Goal: Information Seeking & Learning: Check status

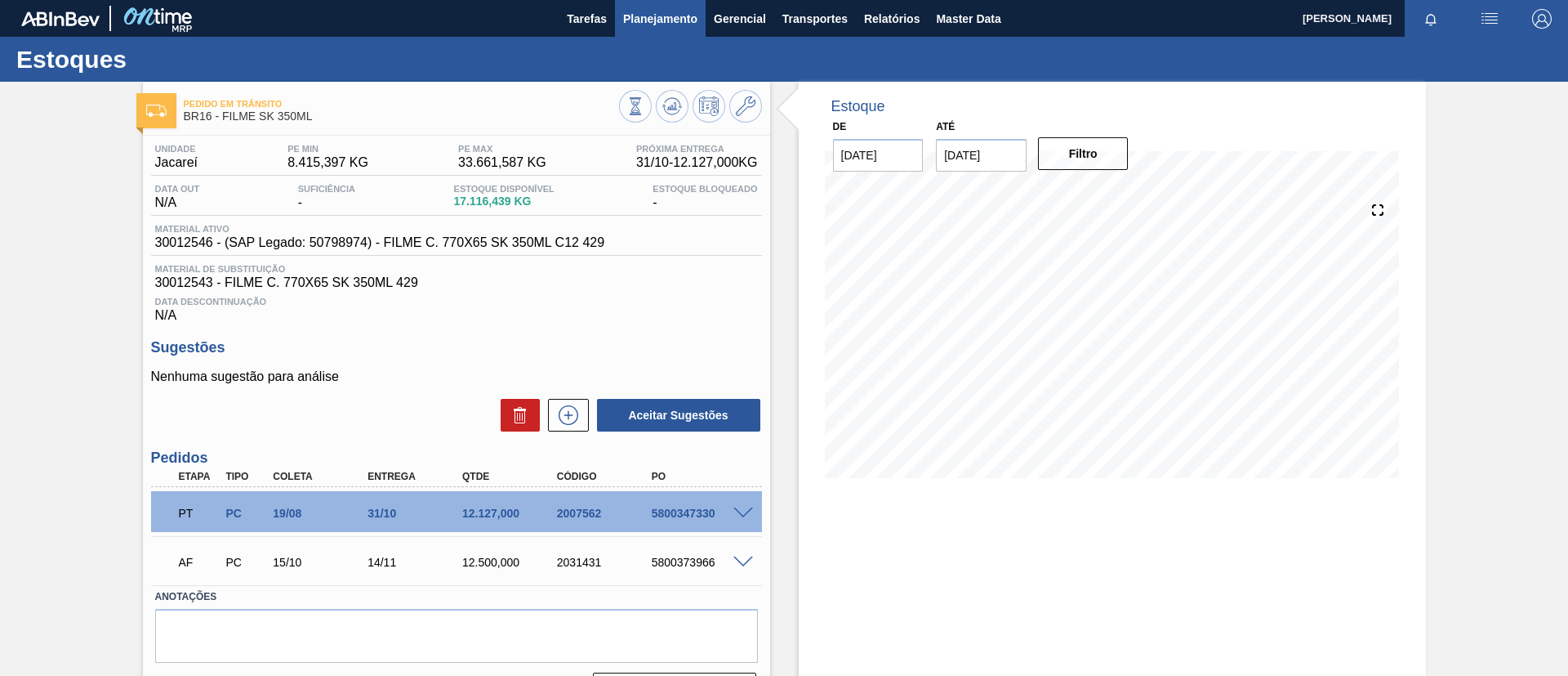
click at [654, 31] on button "Planejamento" at bounding box center [660, 18] width 91 height 36
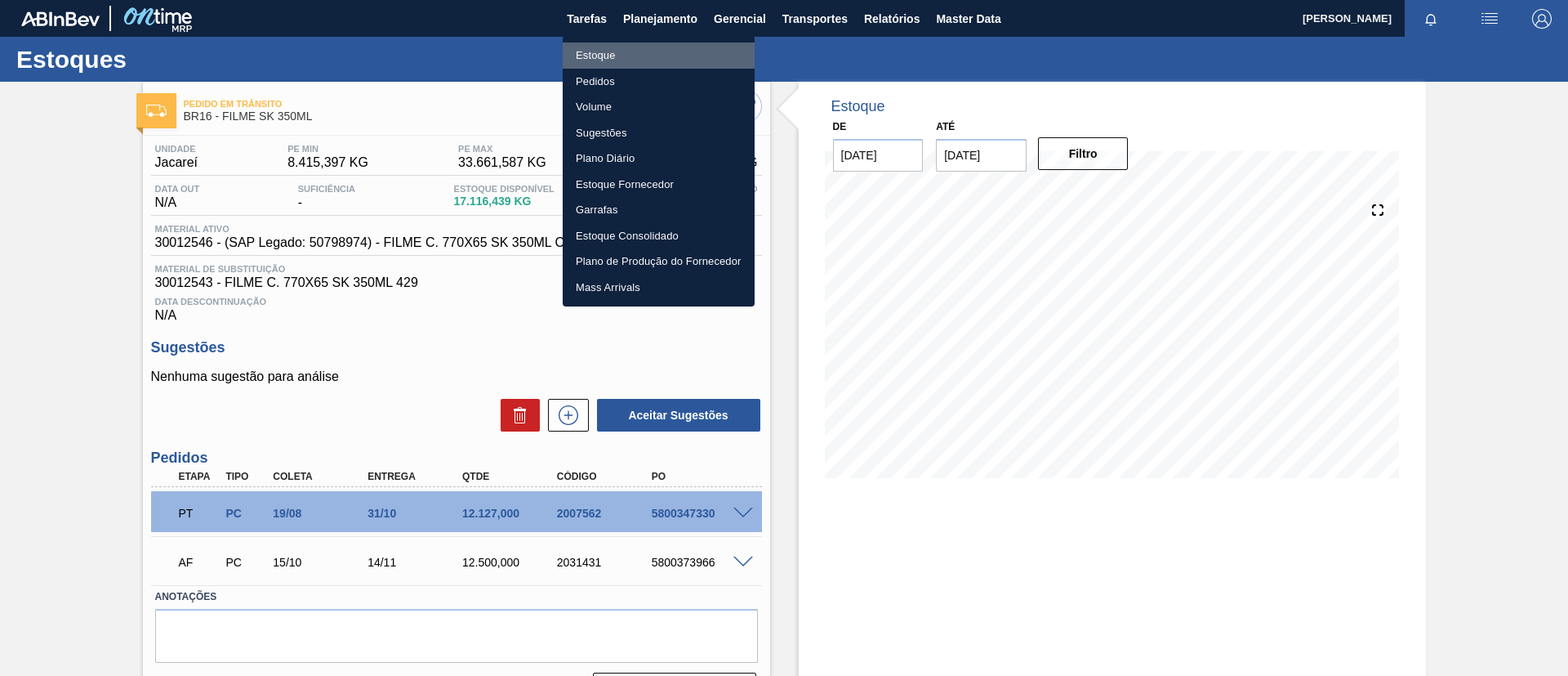
click at [642, 47] on li "Estoque" at bounding box center [659, 55] width 192 height 26
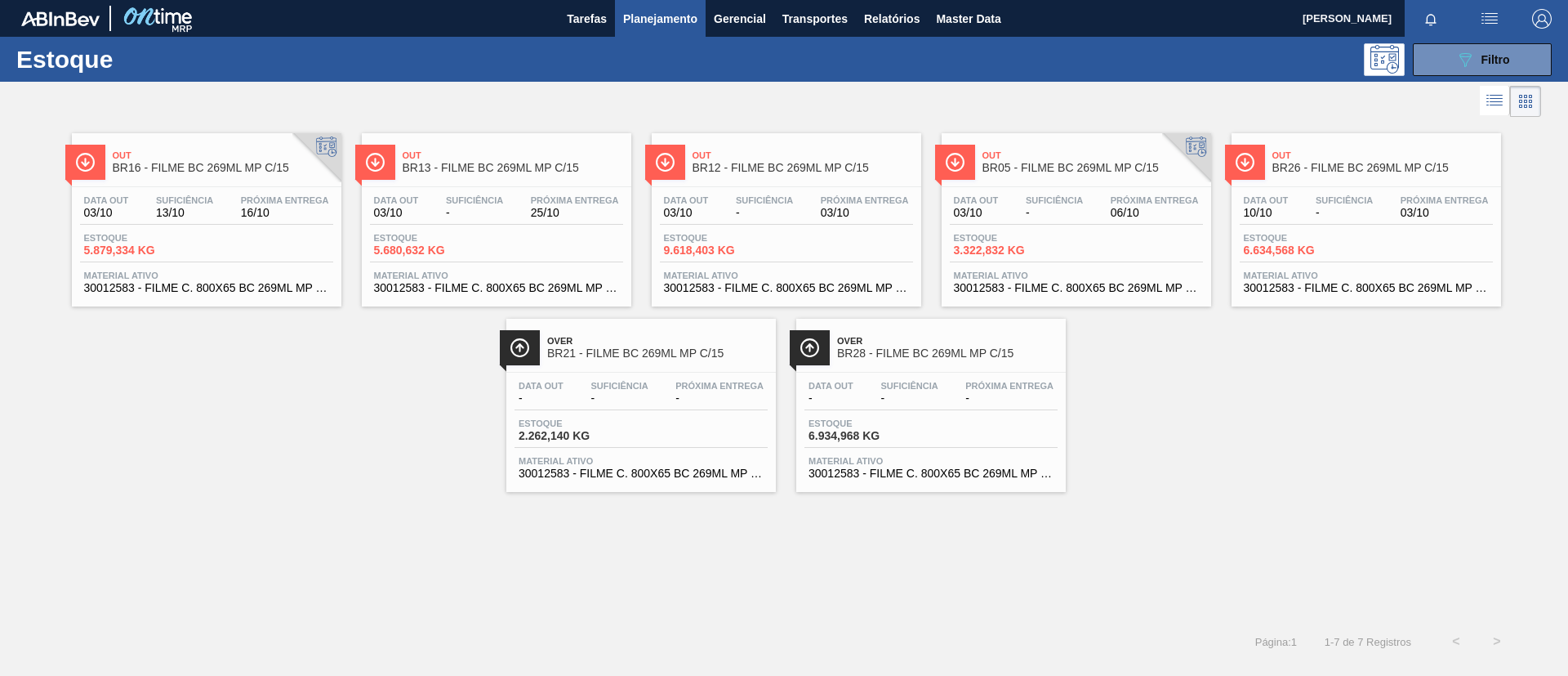
click at [658, 19] on span "Planejamento" at bounding box center [660, 19] width 75 height 19
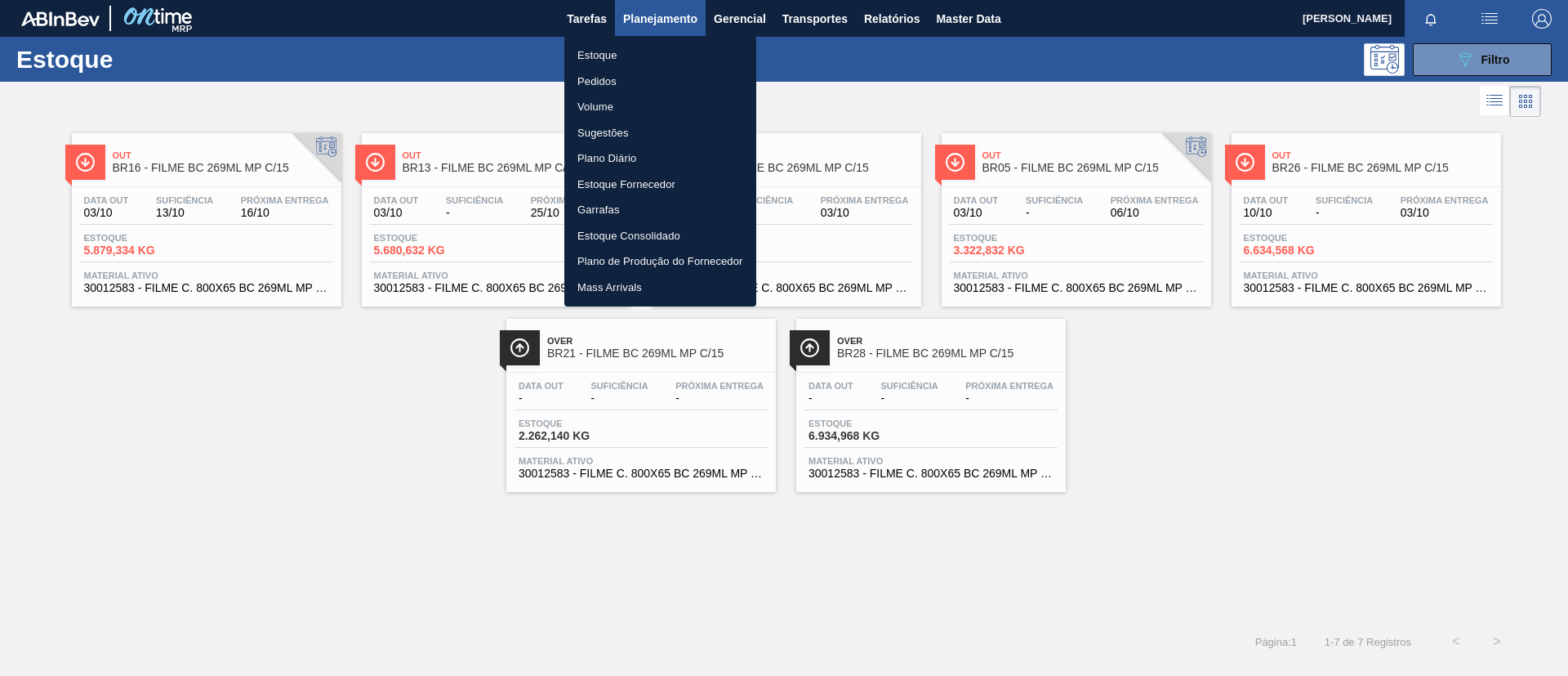
click at [620, 88] on li "Pedidos" at bounding box center [660, 81] width 192 height 26
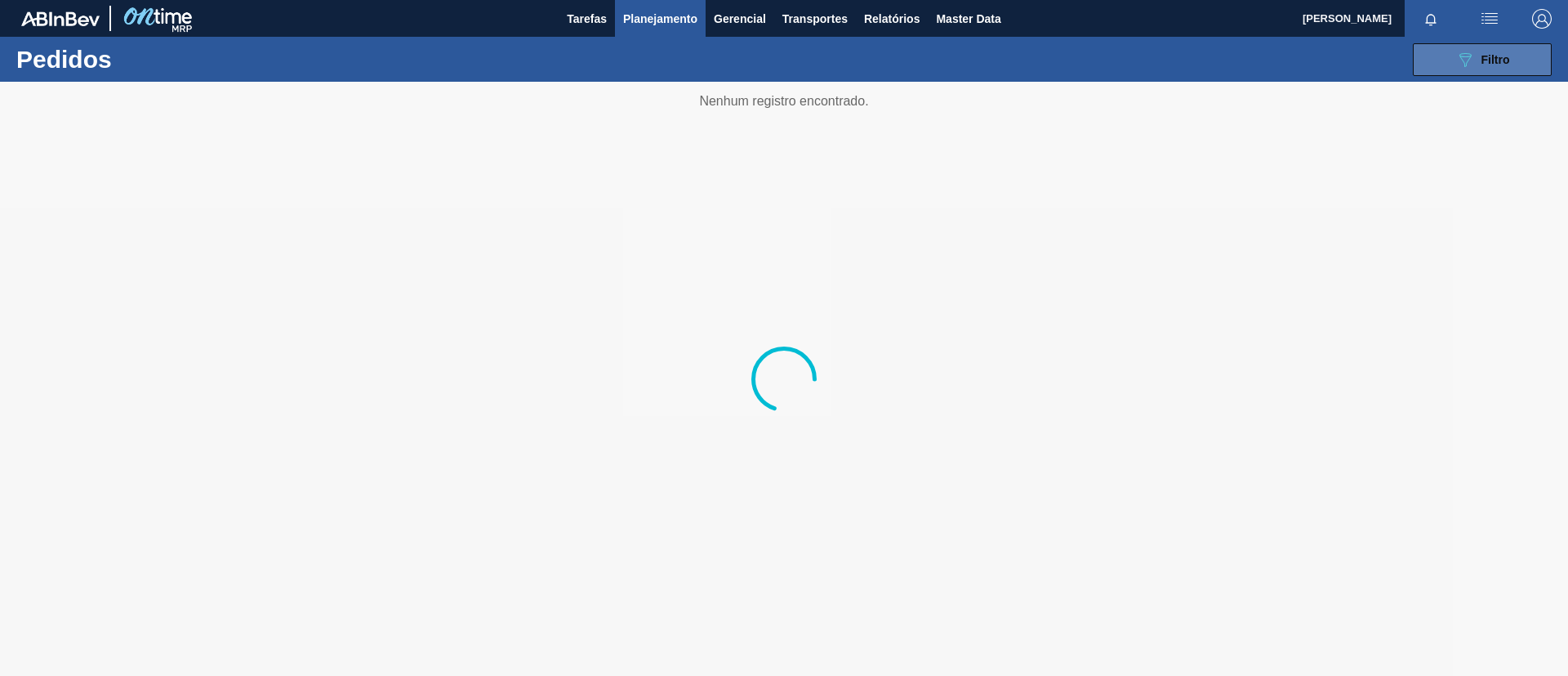
click at [1516, 64] on button "089F7B8B-B2A5-4AFE-B5C0-19BA573D28AC Filtro" at bounding box center [1482, 59] width 139 height 33
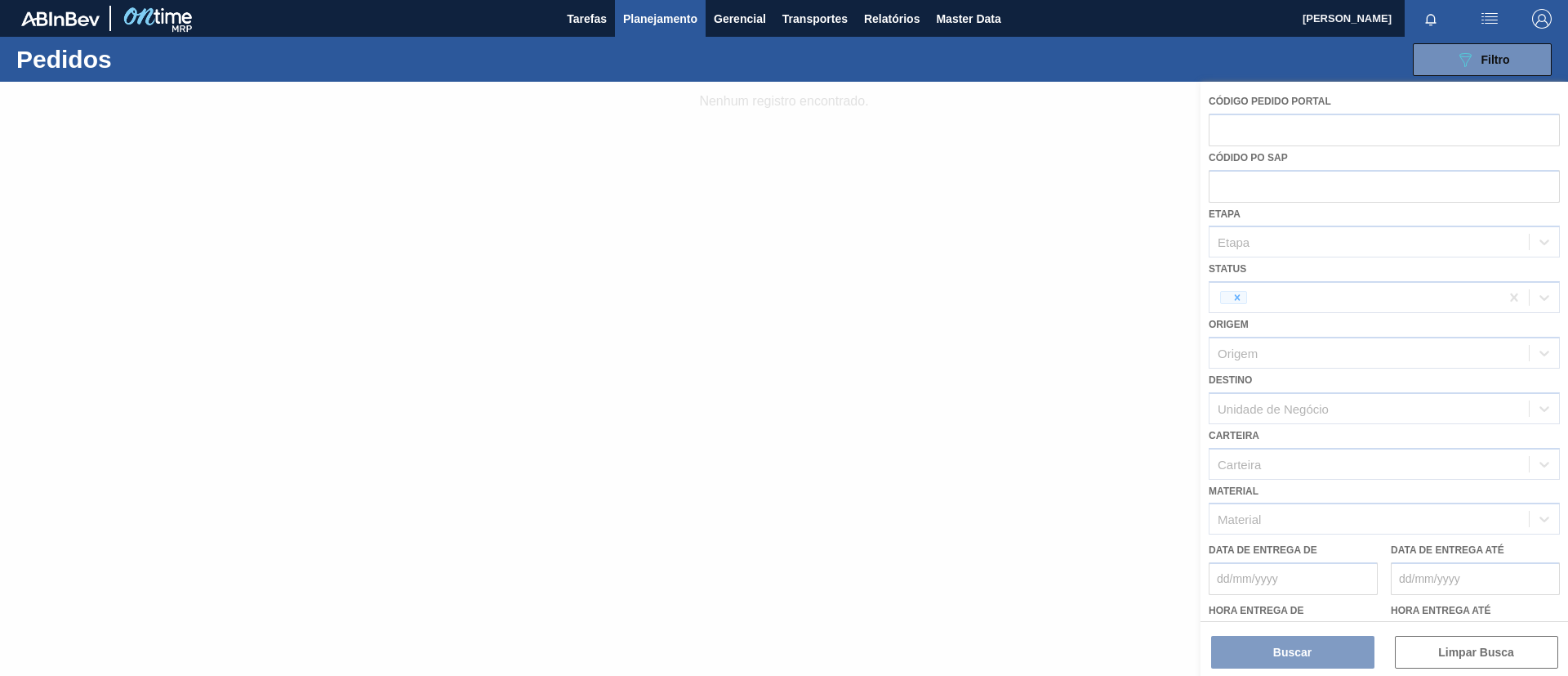
click at [1228, 128] on div at bounding box center [784, 378] width 1568 height 594
drag, startPoint x: 1227, startPoint y: 128, endPoint x: 1229, endPoint y: 141, distance: 13.2
click at [1226, 128] on div at bounding box center [784, 378] width 1568 height 594
click at [1227, 132] on div at bounding box center [784, 378] width 1568 height 594
click at [668, 10] on span "Planejamento" at bounding box center [660, 19] width 75 height 19
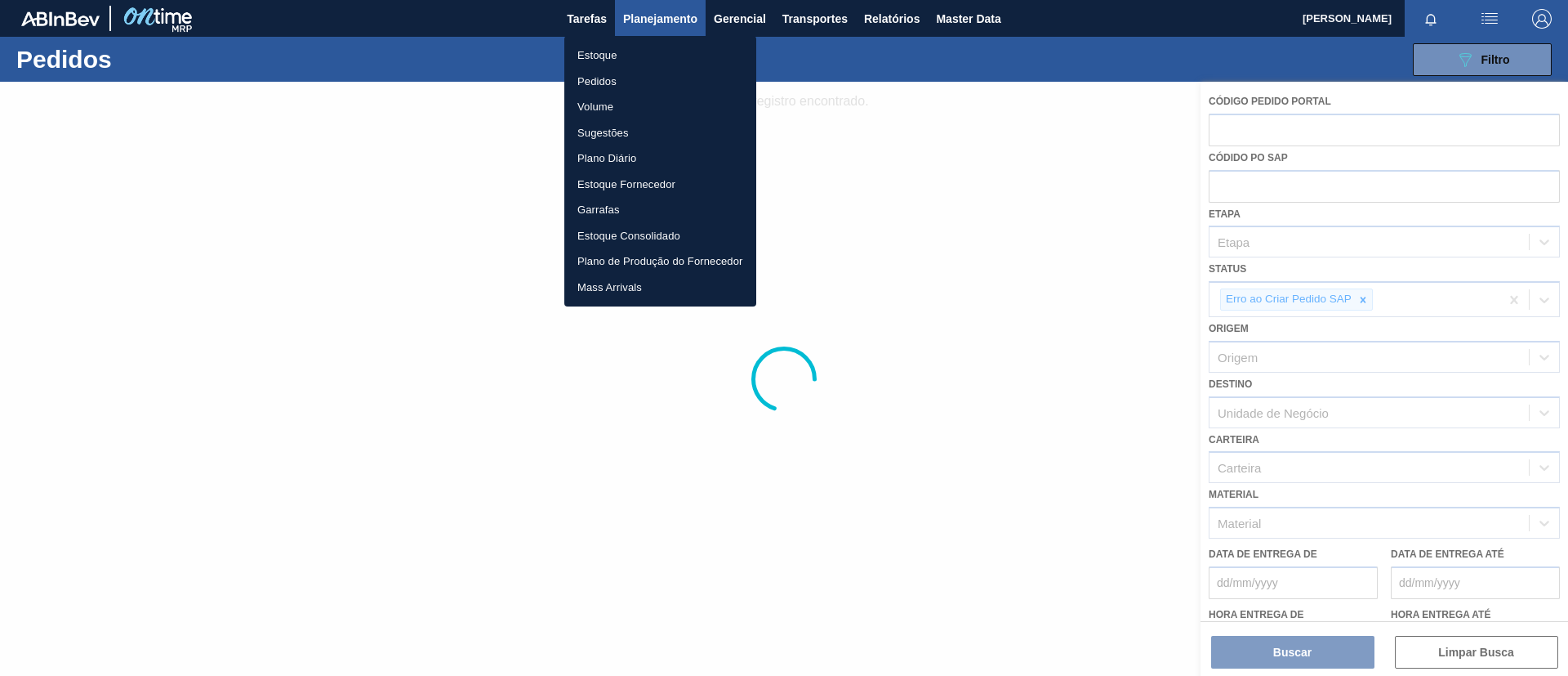
click at [645, 50] on li "Estoque" at bounding box center [660, 55] width 192 height 26
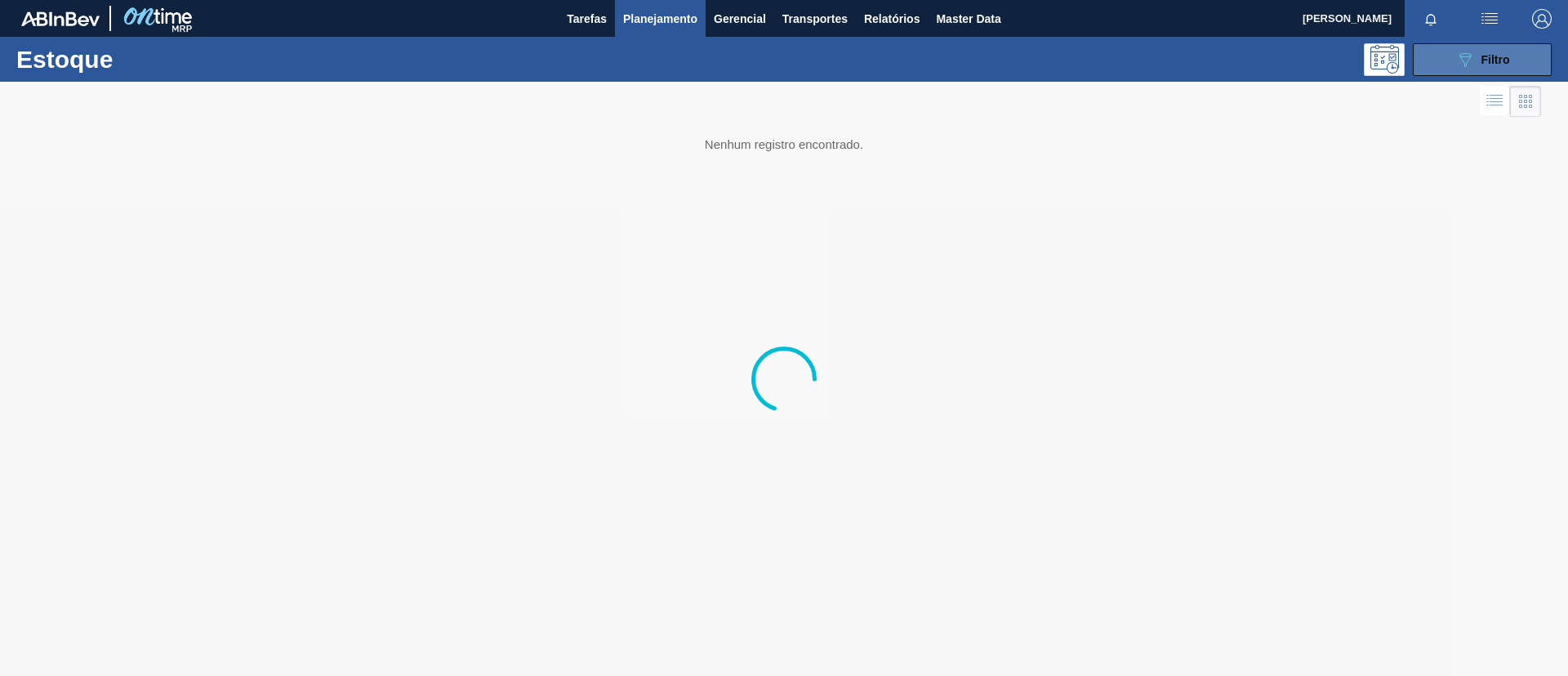
click at [1484, 63] on span "Filtro" at bounding box center [1496, 59] width 29 height 13
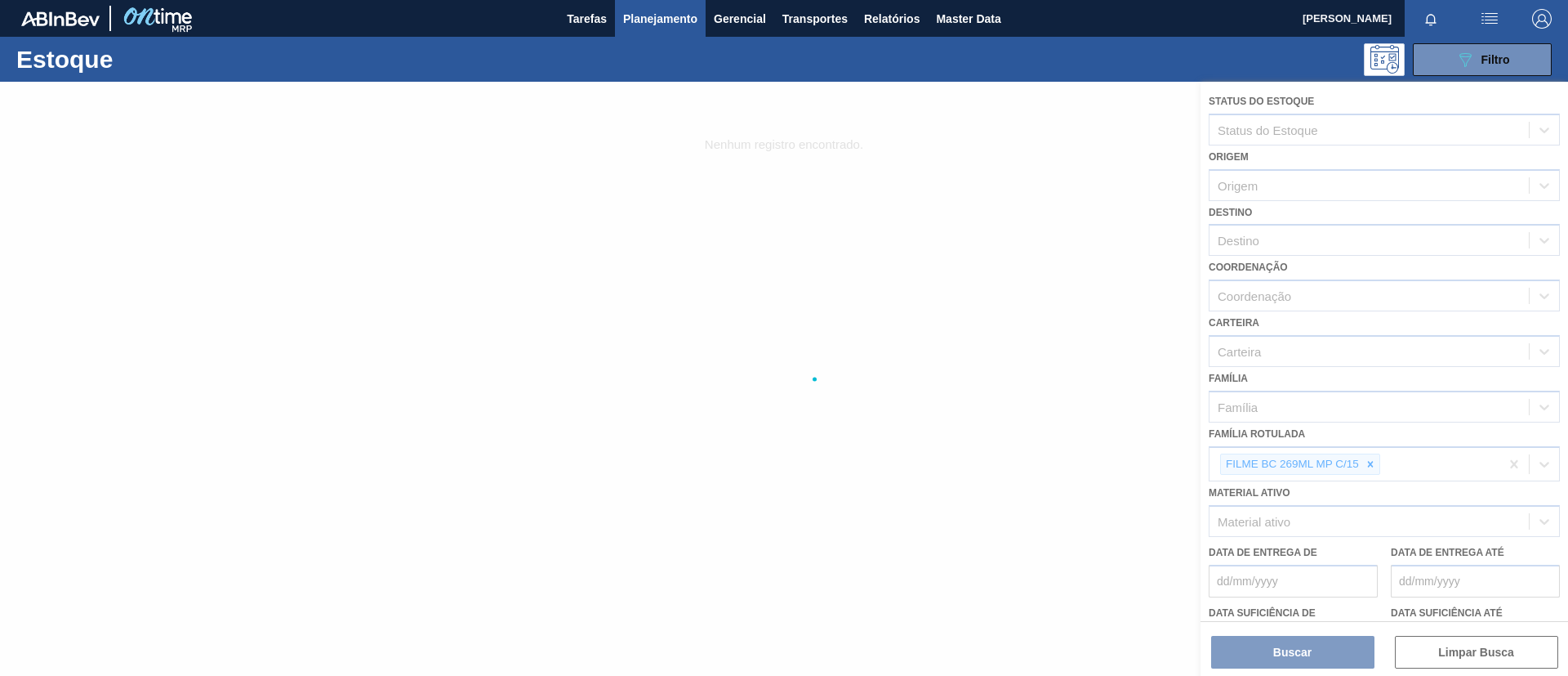
click at [1366, 463] on div at bounding box center [784, 378] width 1568 height 594
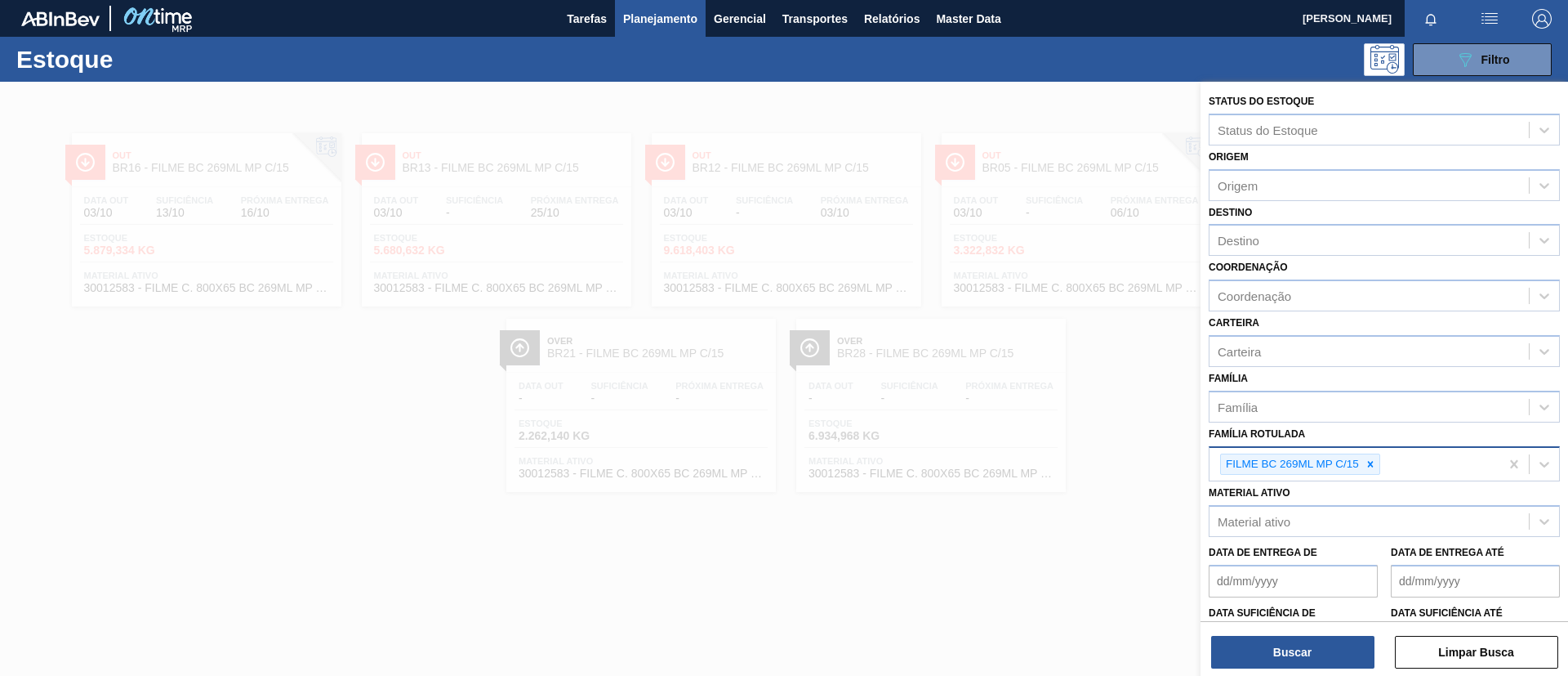
click at [1358, 466] on div "FILME BC 269ML MP C/15" at bounding box center [1291, 464] width 141 height 20
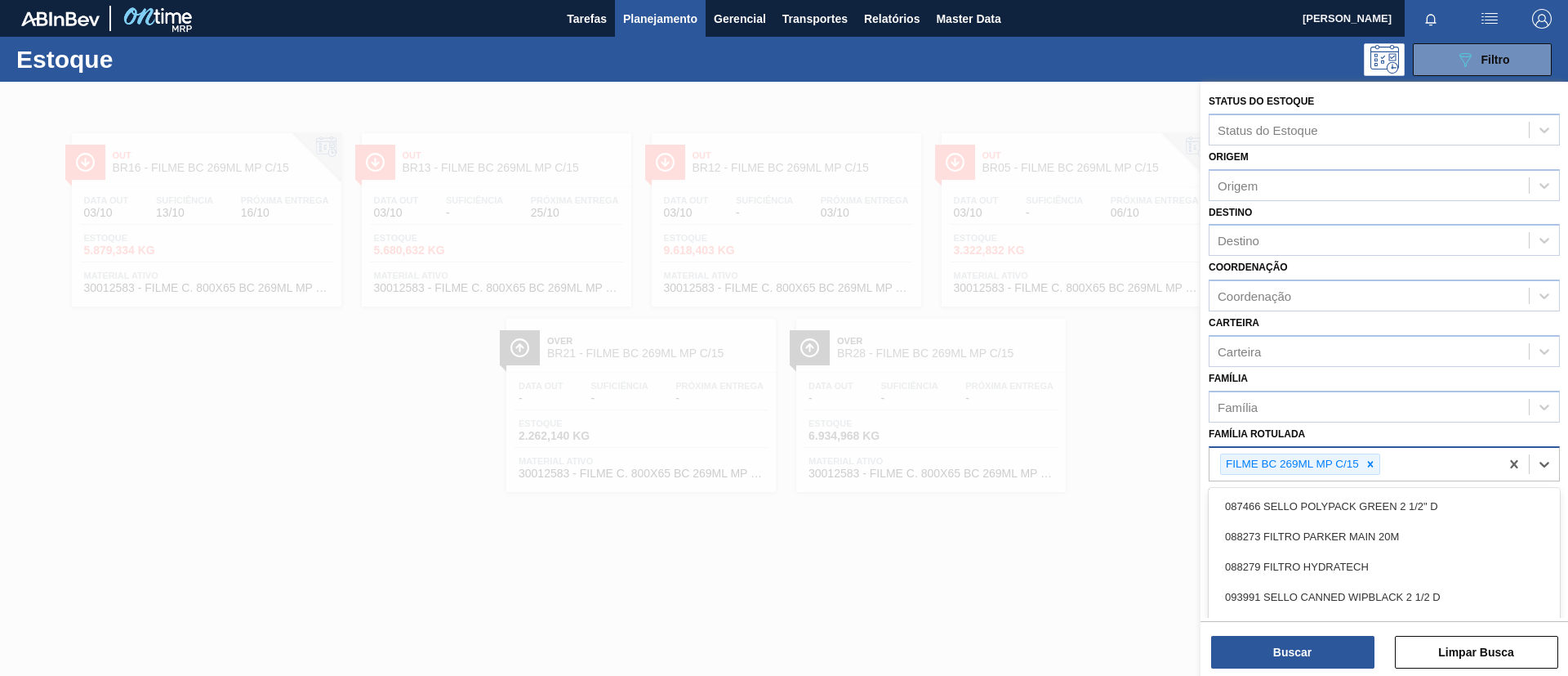
click at [1385, 457] on div "FILME BC 269ML MP C/15" at bounding box center [1354, 465] width 290 height 34
click at [1369, 469] on icon at bounding box center [1371, 464] width 12 height 12
type Rotulada "BC 350ML MP"
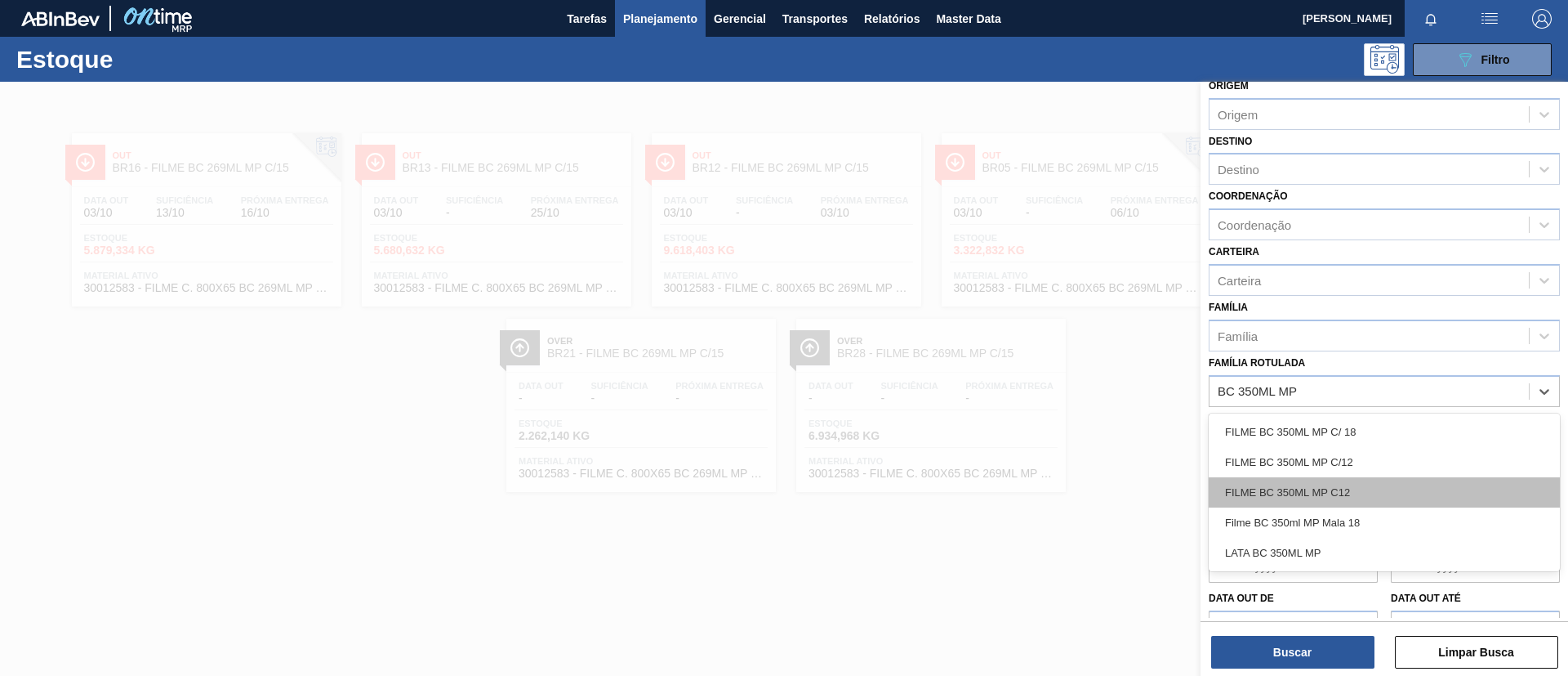
scroll to position [104, 0]
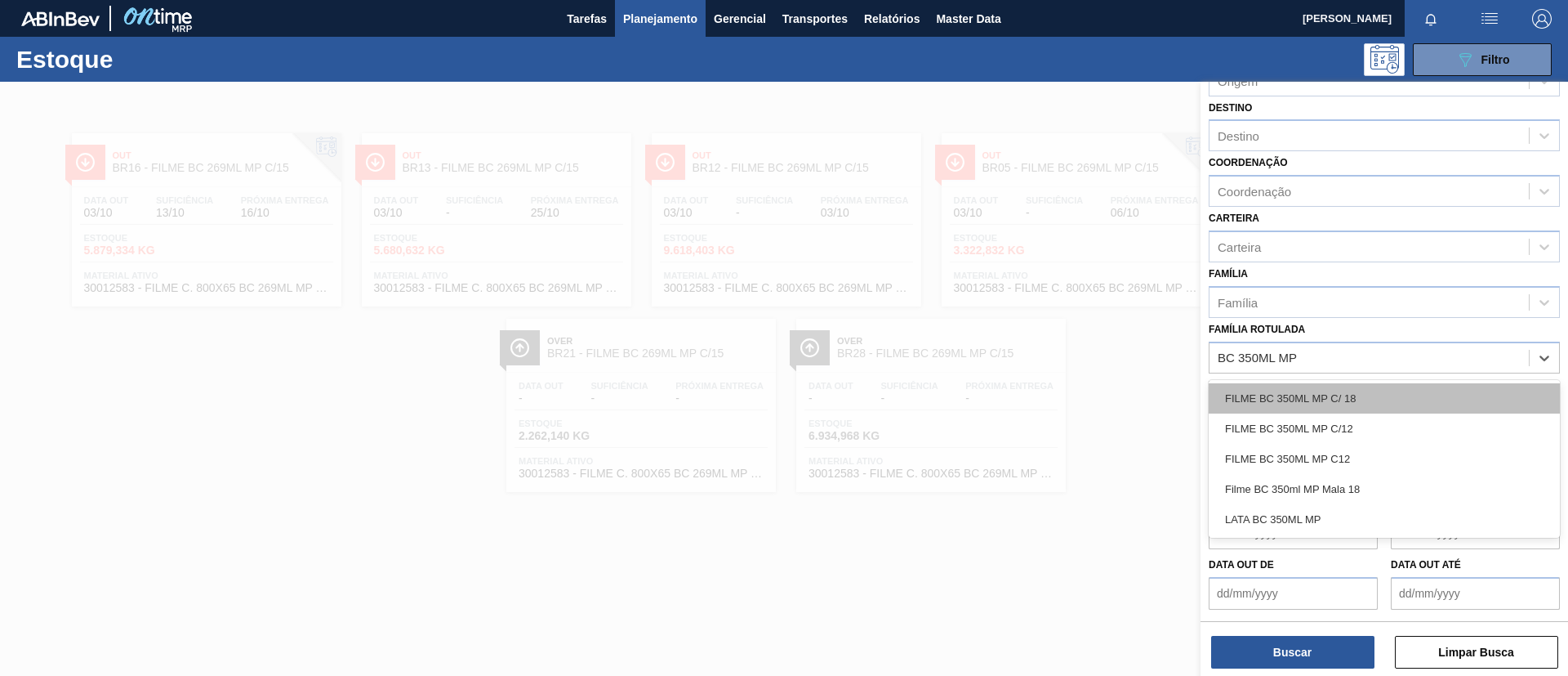
click at [1372, 395] on div "FILME BC 350ML MP C/ 18" at bounding box center [1383, 398] width 351 height 30
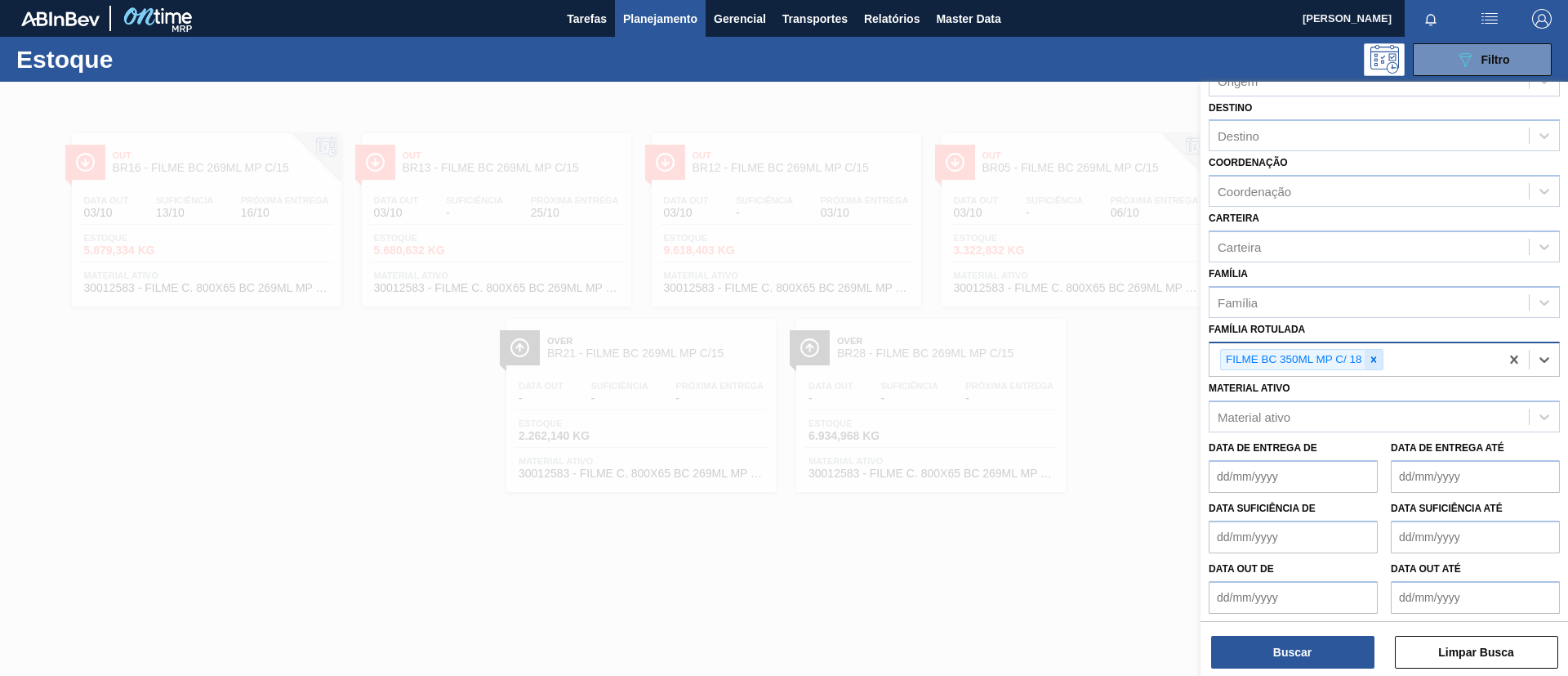
click at [1368, 362] on icon at bounding box center [1374, 360] width 12 height 12
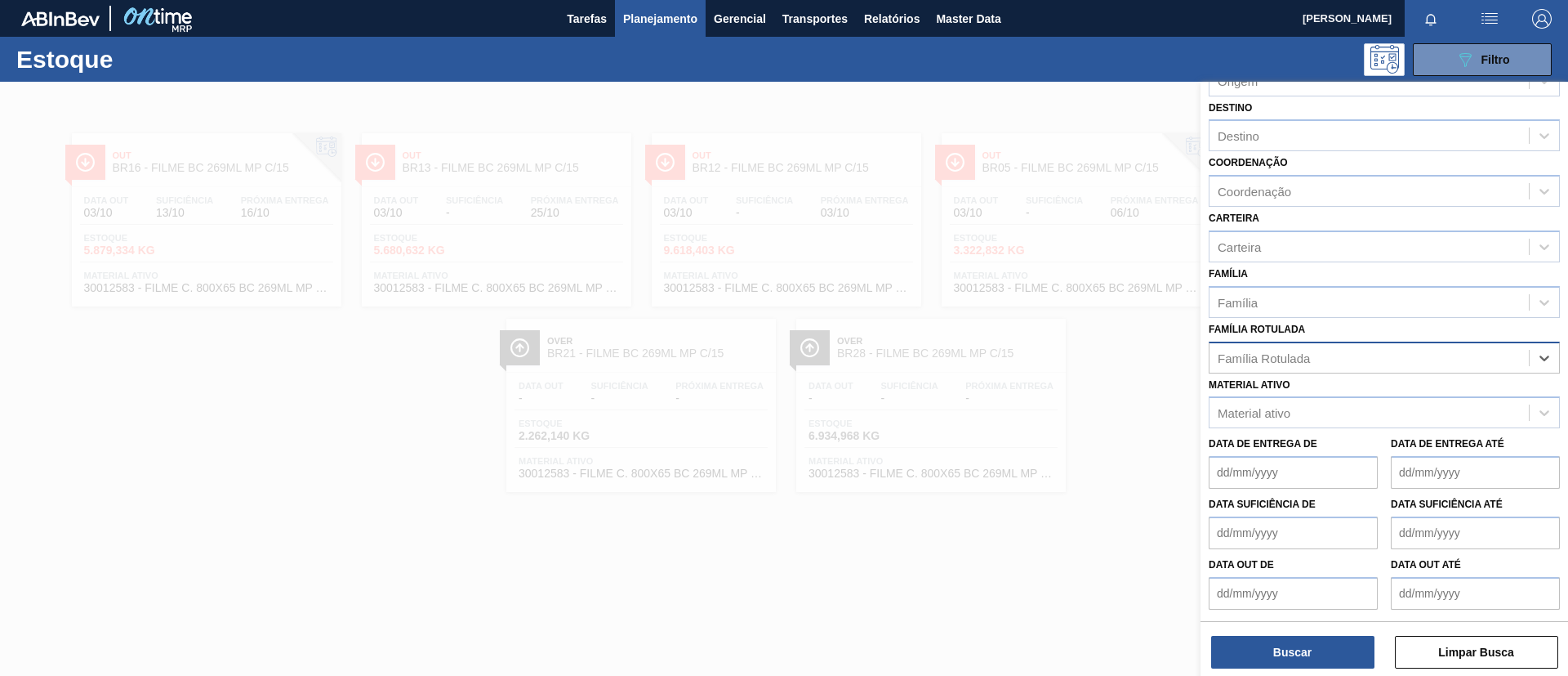
click at [1368, 362] on div "Família Rotulada" at bounding box center [1368, 357] width 319 height 24
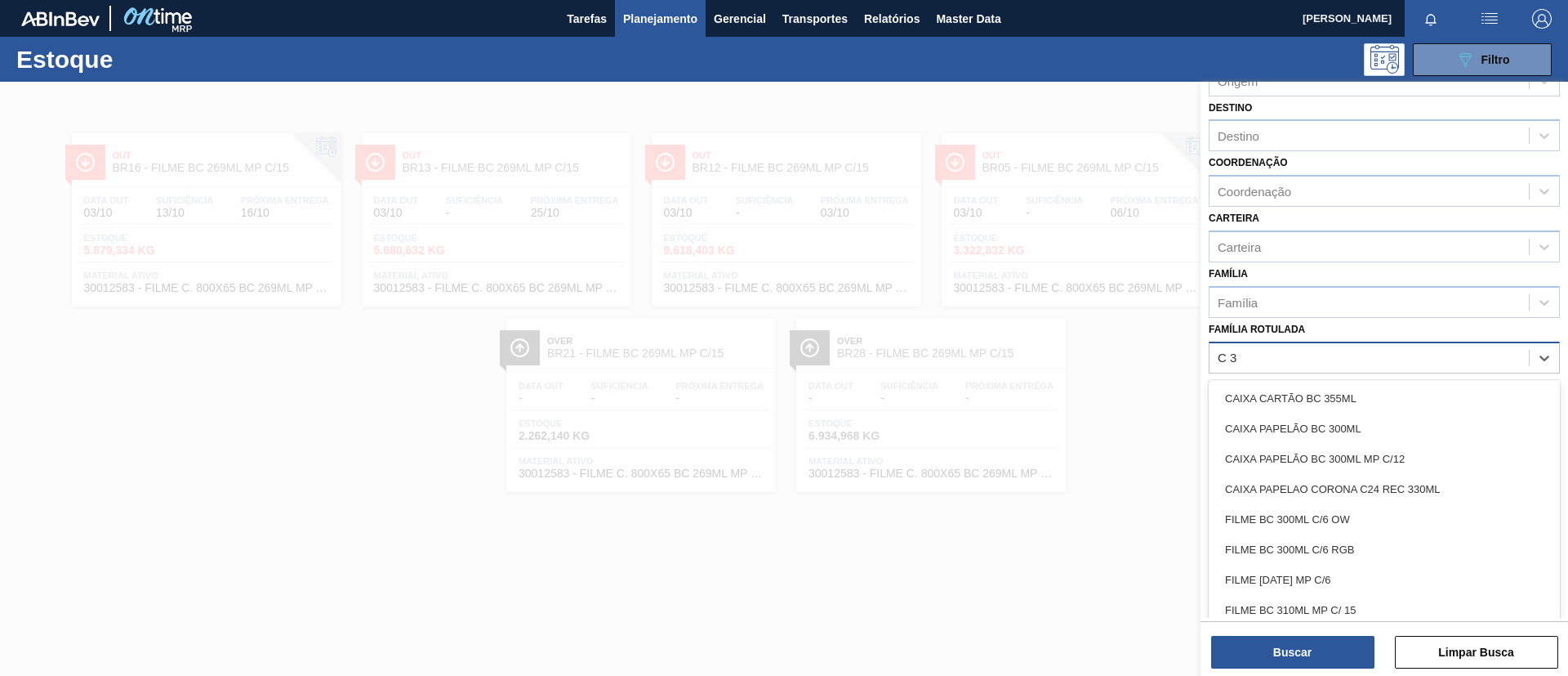
type Rotulada "C 3"
type Rotulada "BC 350ML MP"
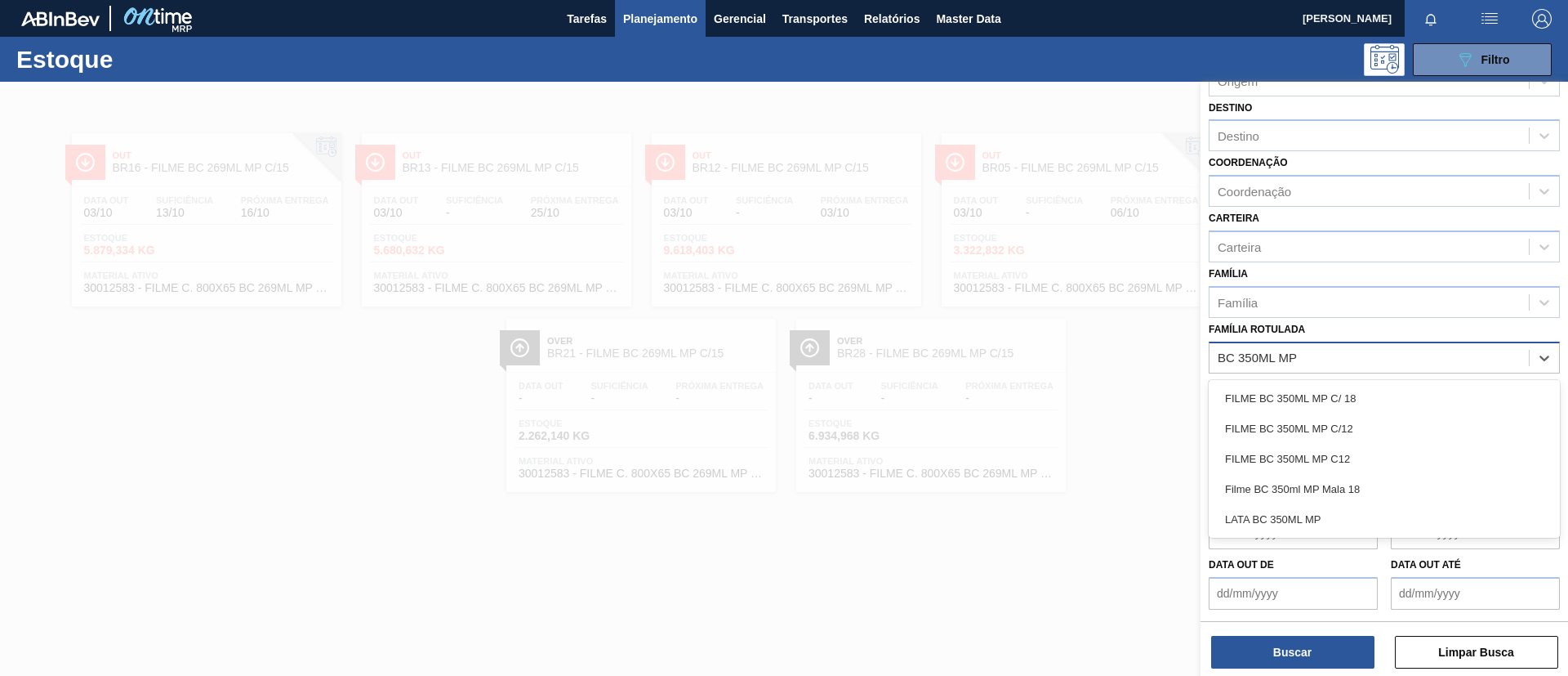
click at [1345, 391] on div "FILME BC 350ML MP C/ 18" at bounding box center [1383, 398] width 351 height 30
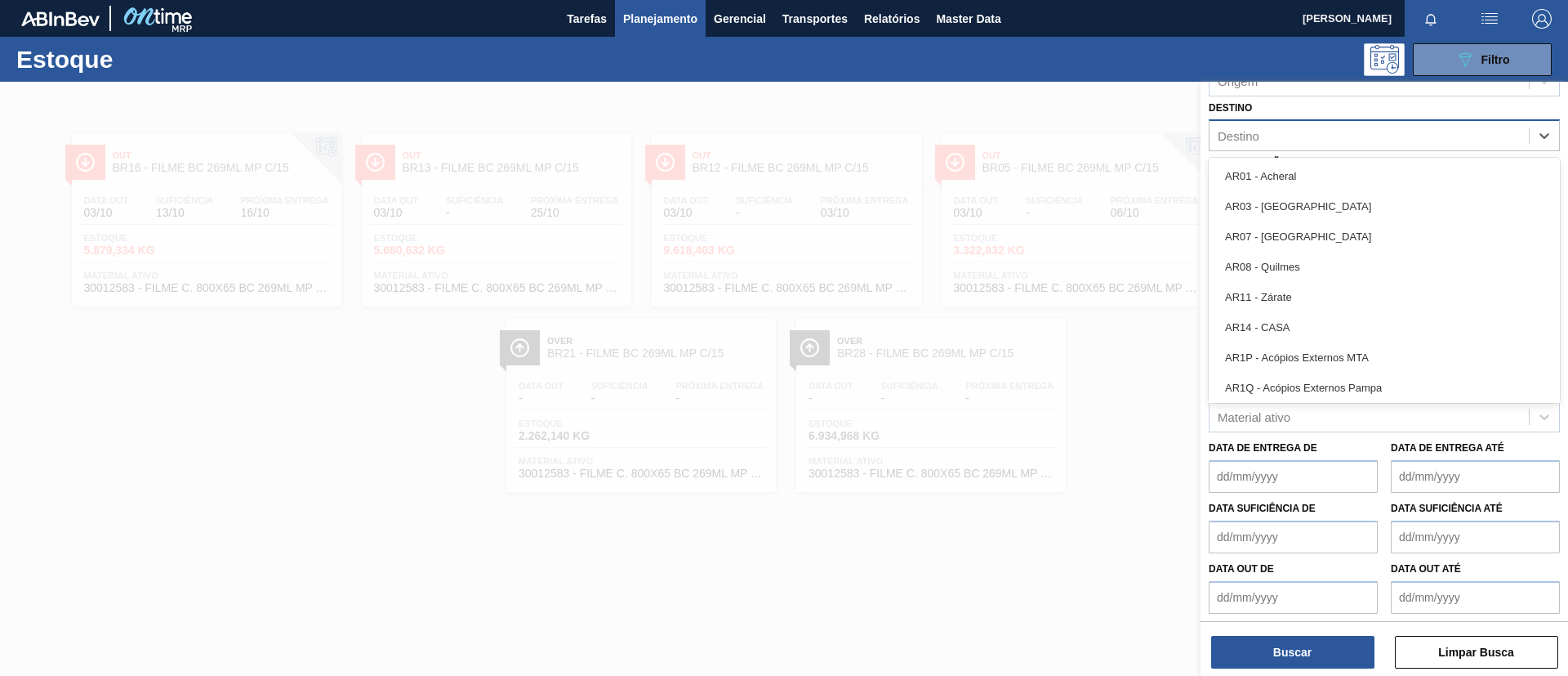
click at [1262, 136] on div "Destino" at bounding box center [1368, 136] width 319 height 24
type input "BR09"
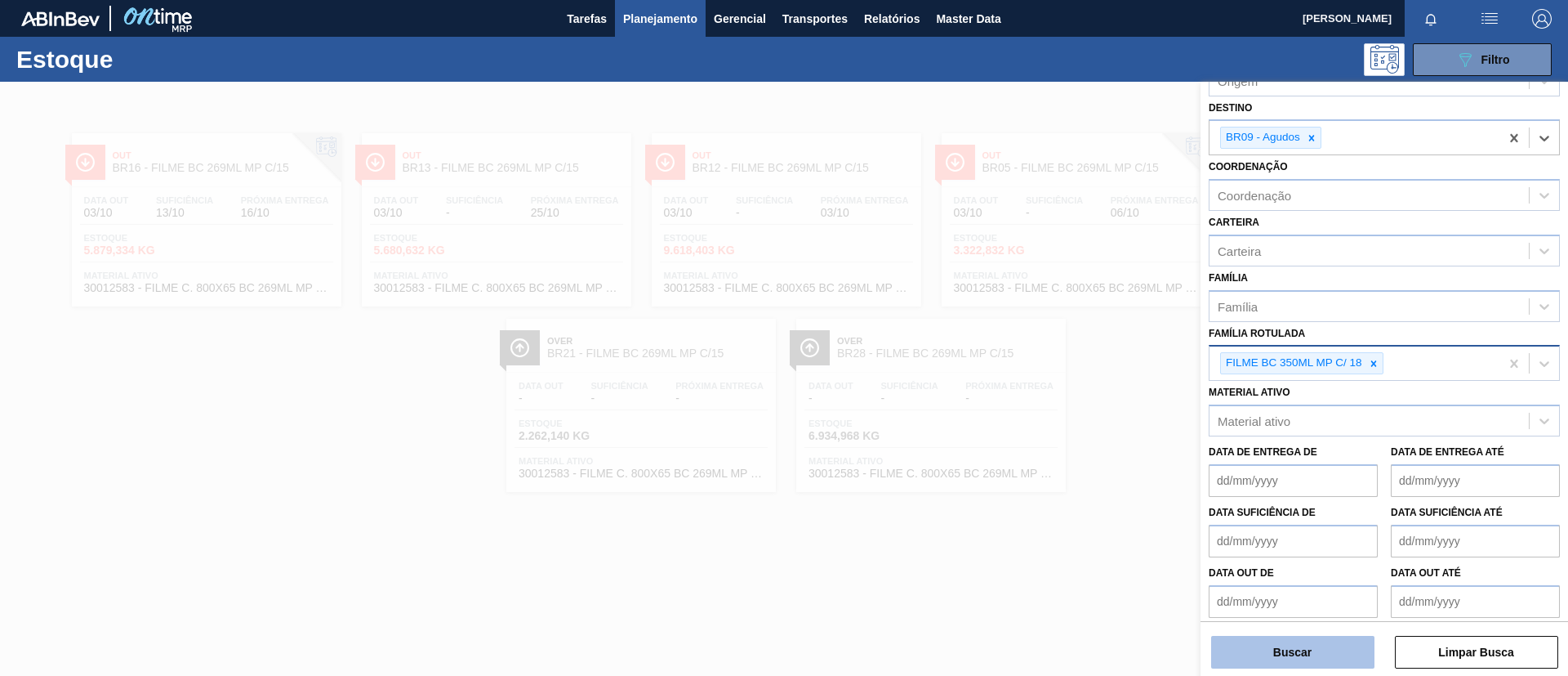
click at [1320, 637] on button "Buscar" at bounding box center [1292, 651] width 163 height 33
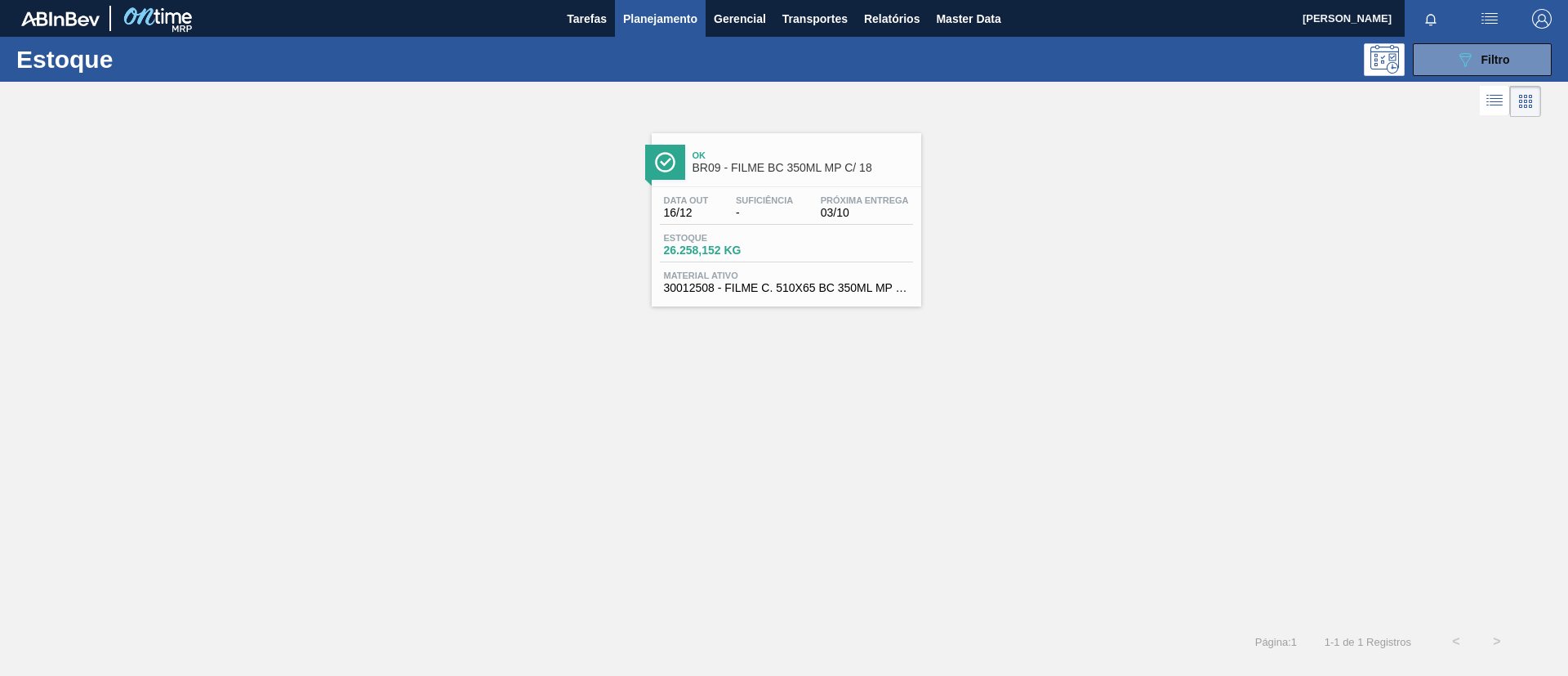
click at [864, 208] on span "03/10" at bounding box center [864, 213] width 88 height 12
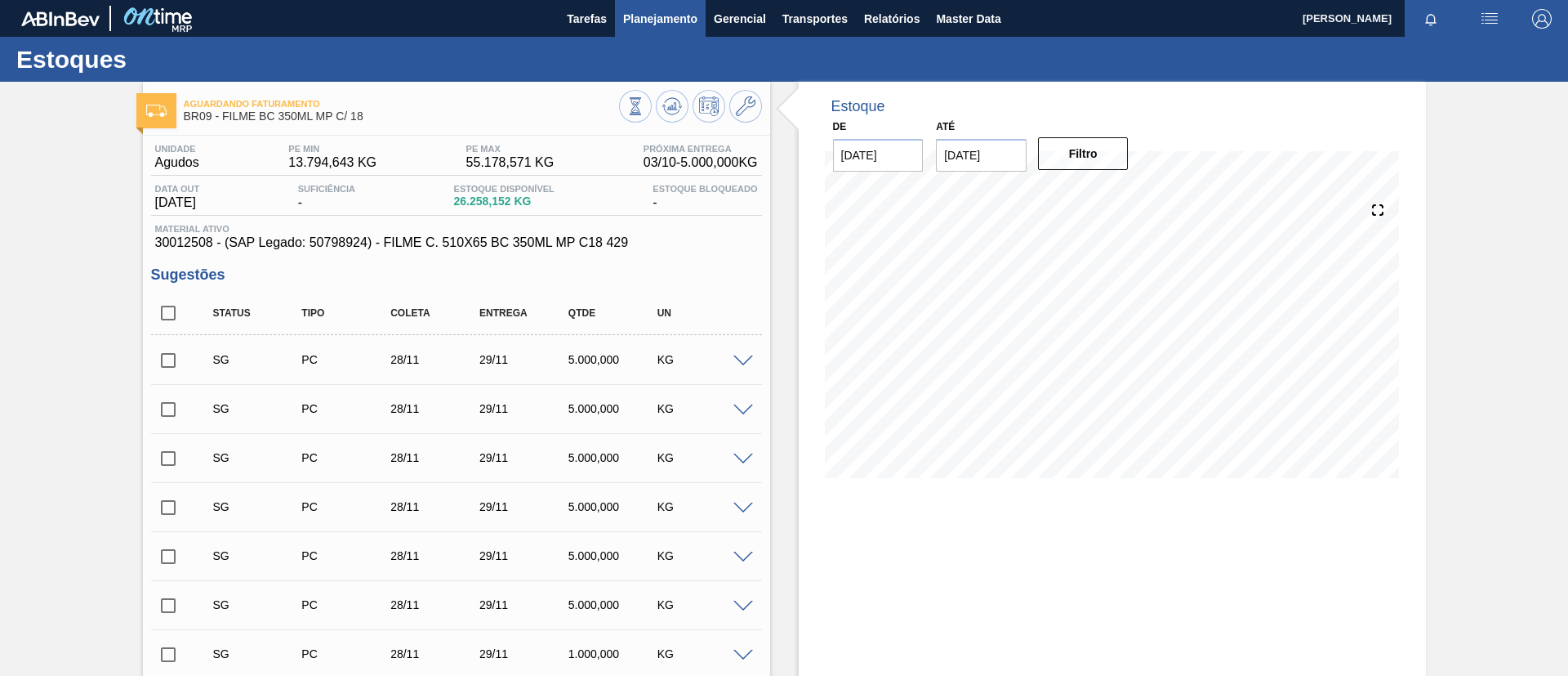
click at [667, 17] on span "Planejamento" at bounding box center [660, 19] width 75 height 19
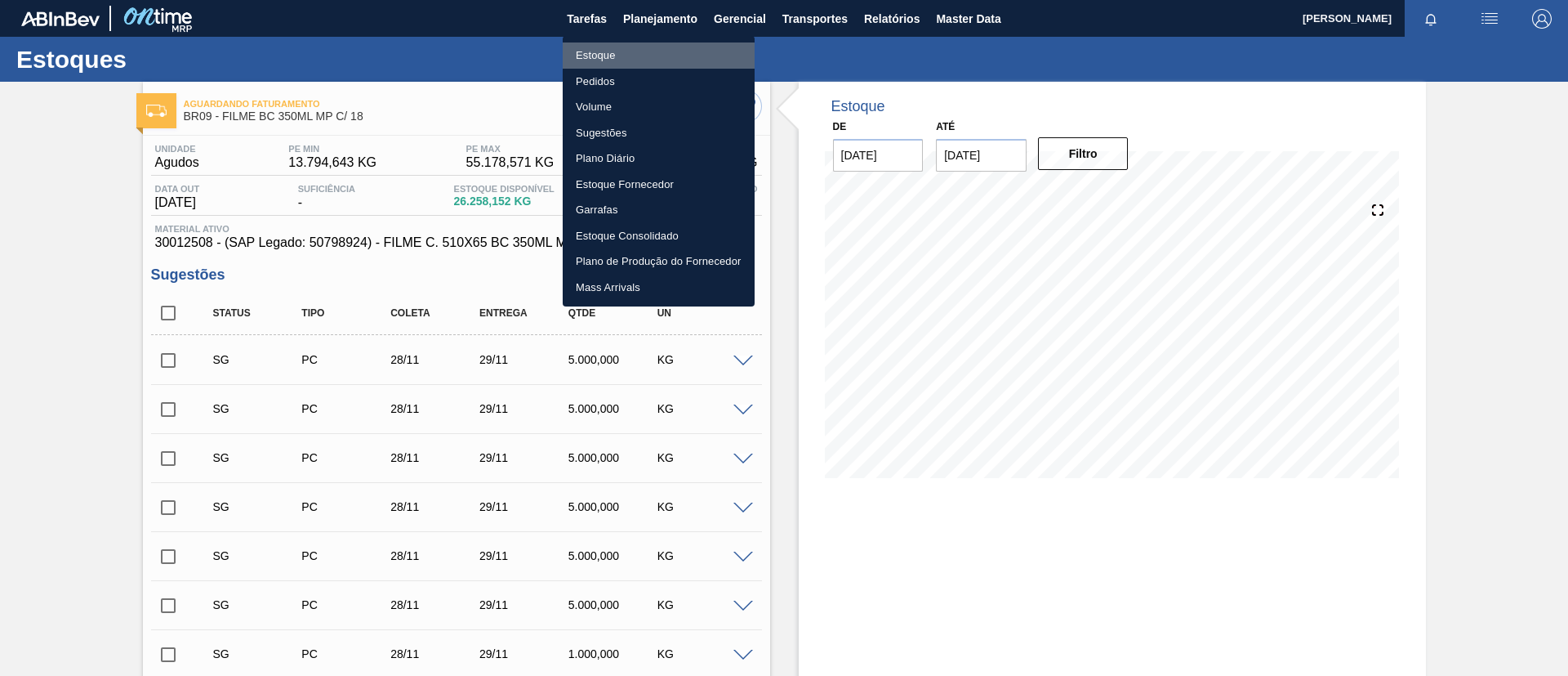
click at [674, 42] on li "Estoque" at bounding box center [659, 55] width 192 height 26
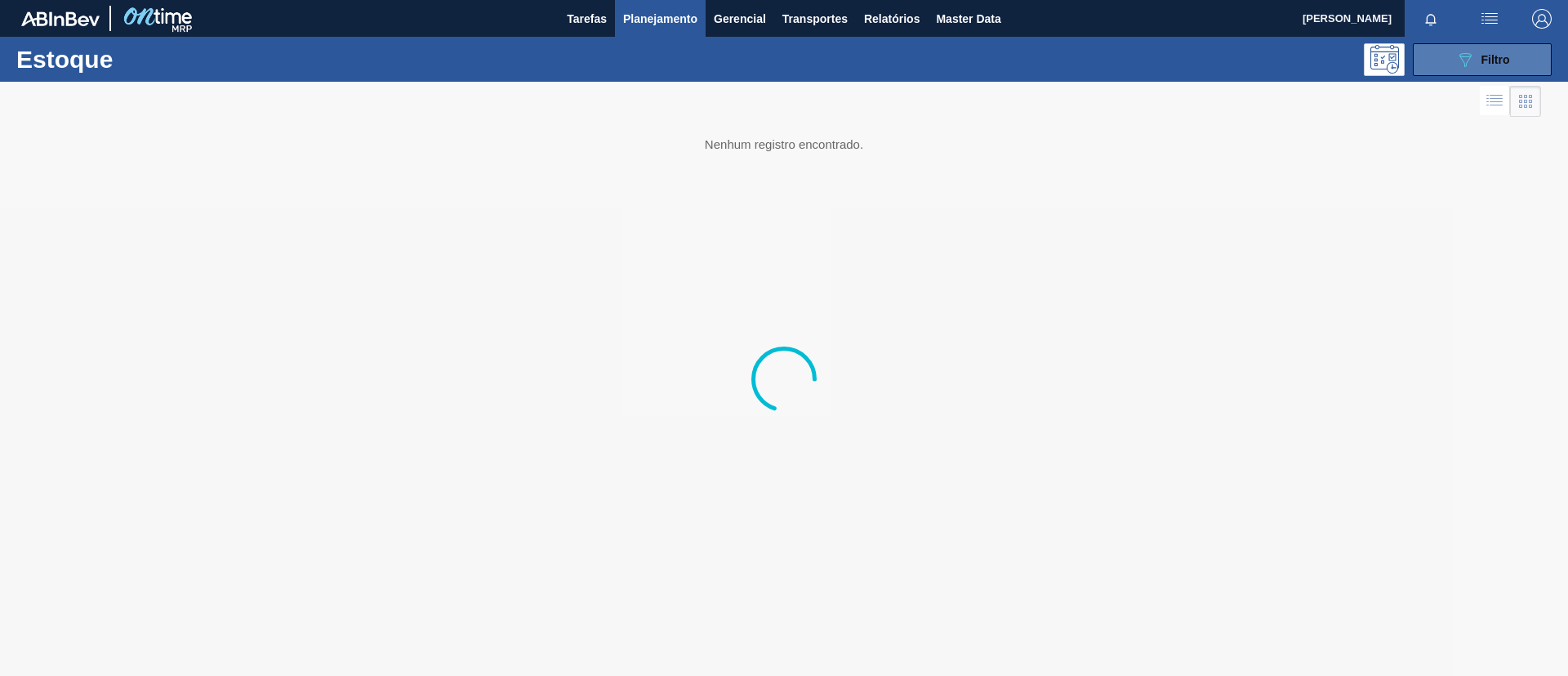
drag, startPoint x: 1476, startPoint y: 64, endPoint x: 1470, endPoint y: 77, distance: 14.3
click at [1474, 64] on div "089F7B8B-B2A5-4AFE-B5C0-19BA573D28AC Filtro" at bounding box center [1482, 59] width 55 height 19
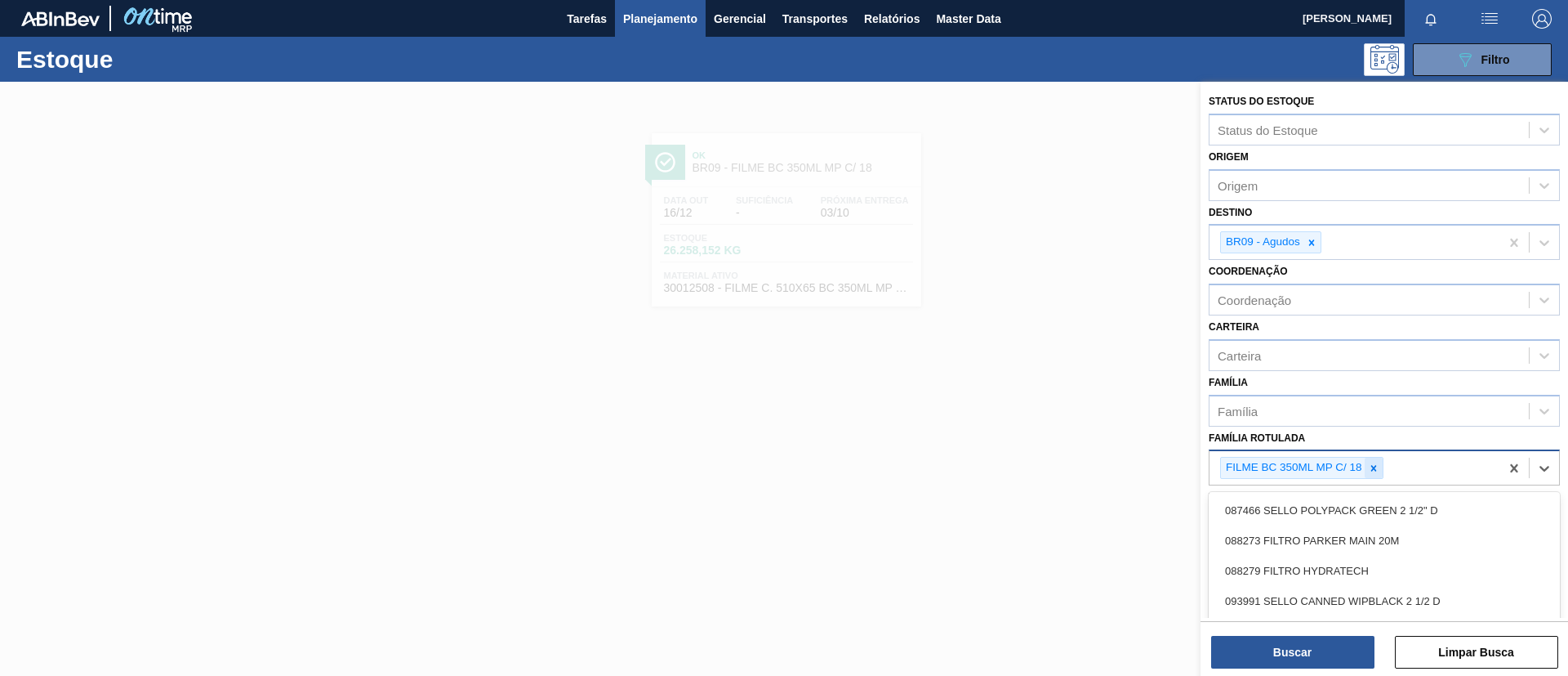
drag, startPoint x: 1372, startPoint y: 449, endPoint x: 1368, endPoint y: 461, distance: 12.6
click at [1369, 451] on div "FILME BC 350ML MP C/ 18" at bounding box center [1354, 468] width 290 height 34
click at [1370, 464] on icon at bounding box center [1374, 468] width 12 height 12
type Rotulada "BC 350ML"
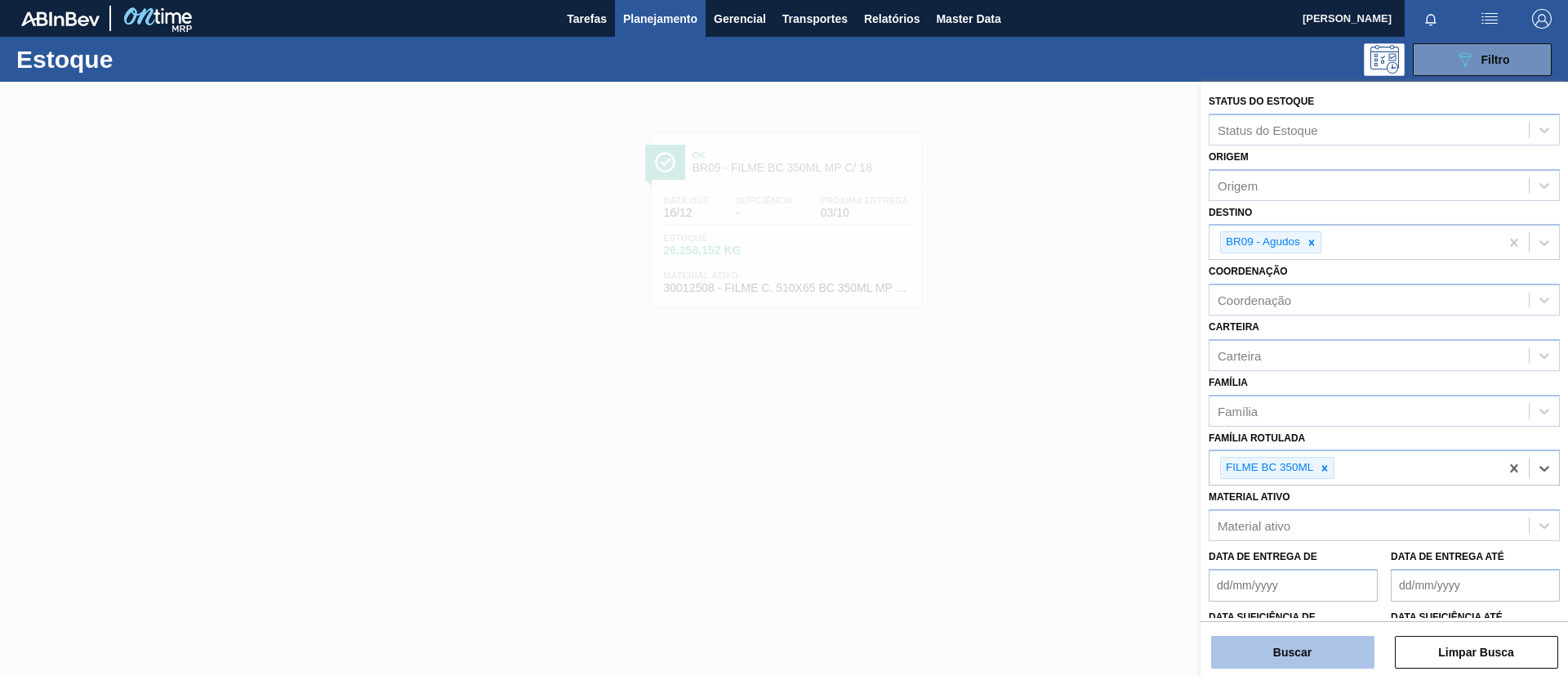
click at [1331, 637] on button "Buscar" at bounding box center [1292, 651] width 163 height 33
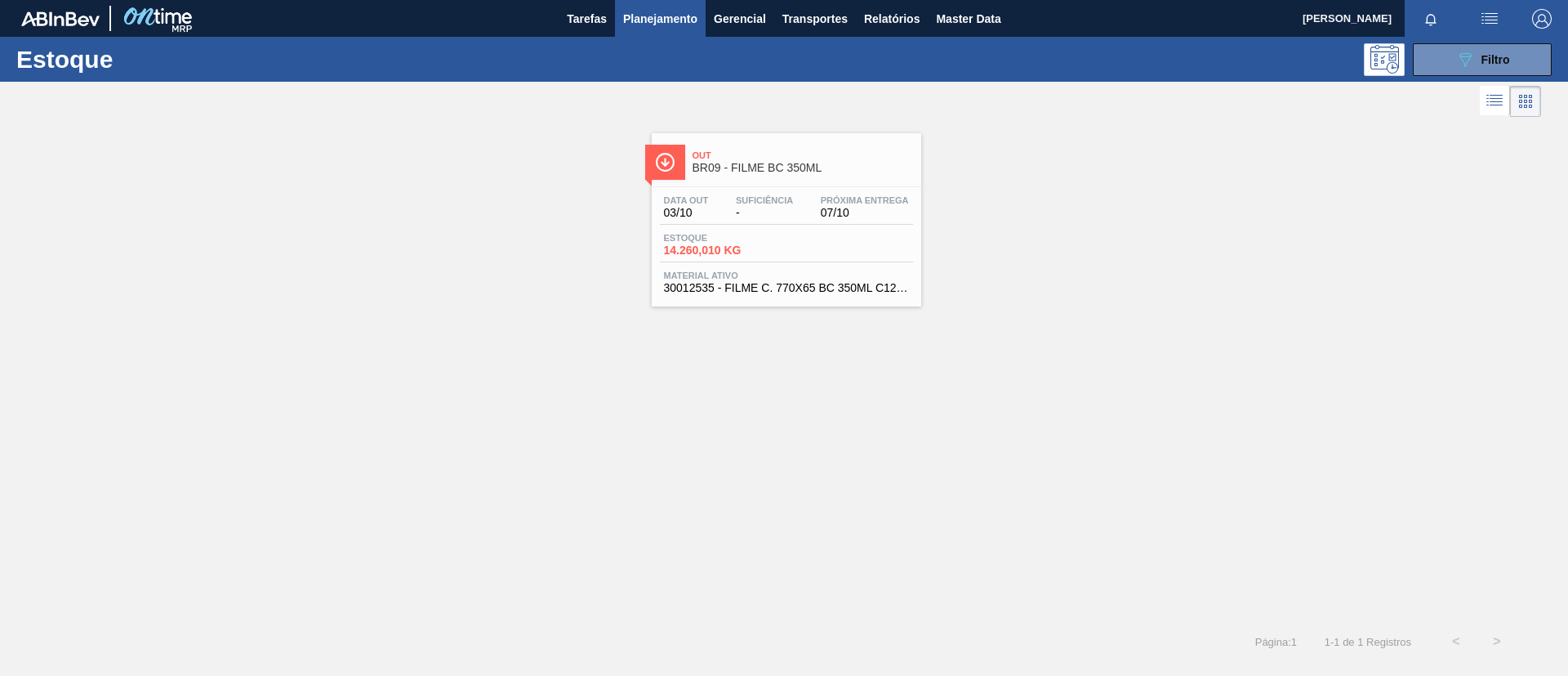
click at [759, 130] on link "Out BR09 - FILME BC 350ML Data [DATE] Suficiência - Próxima Entrega 07/10 Estoq…" at bounding box center [784, 213] width 290 height 186
